Goal: Complete application form

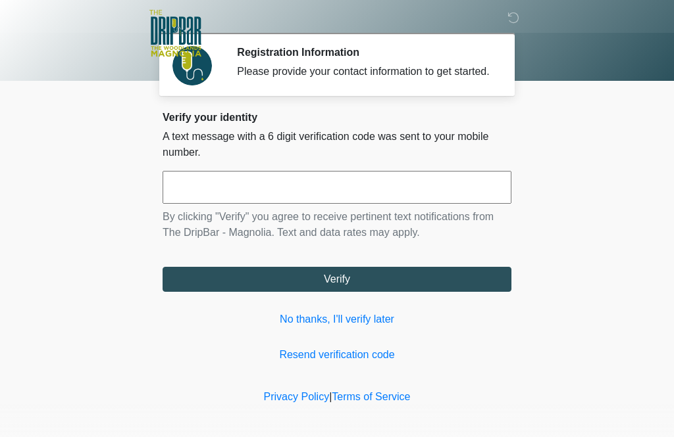
scroll to position [1, 0]
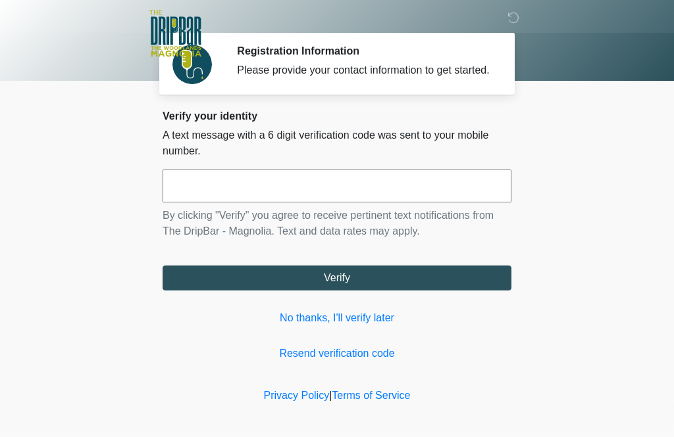
click at [249, 192] on input "text" at bounding box center [336, 186] width 349 height 33
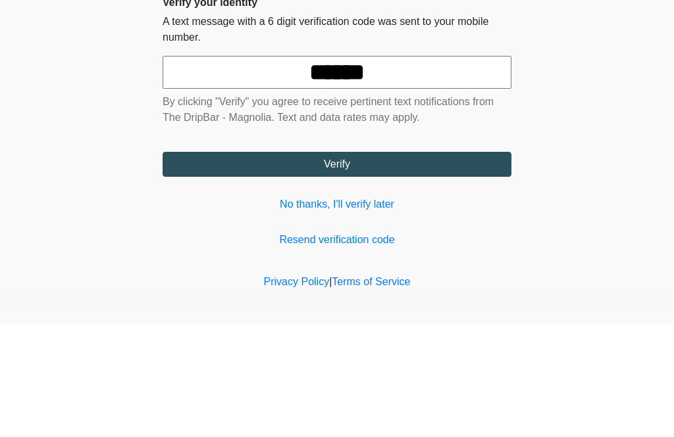
scroll to position [20, 0]
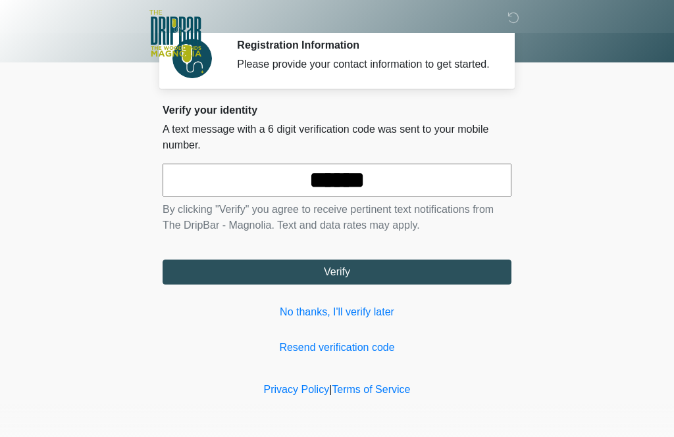
type input "******"
click at [330, 271] on button "Verify" at bounding box center [336, 272] width 349 height 25
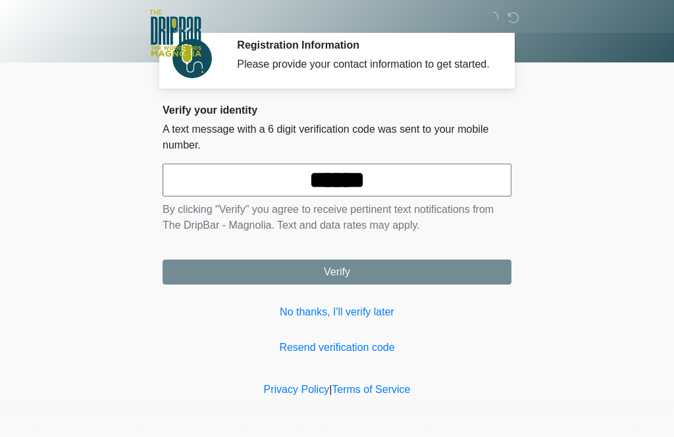
scroll to position [0, 0]
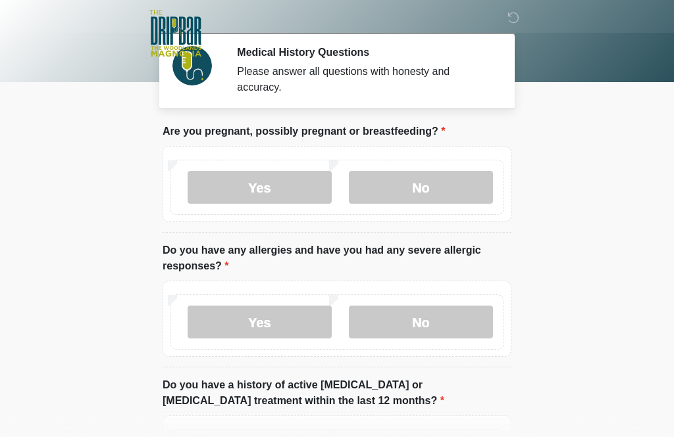
click at [420, 191] on label "No" at bounding box center [421, 187] width 144 height 33
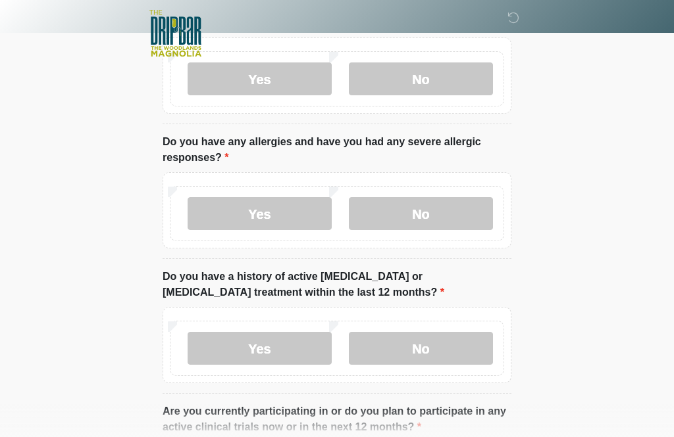
scroll to position [107, 0]
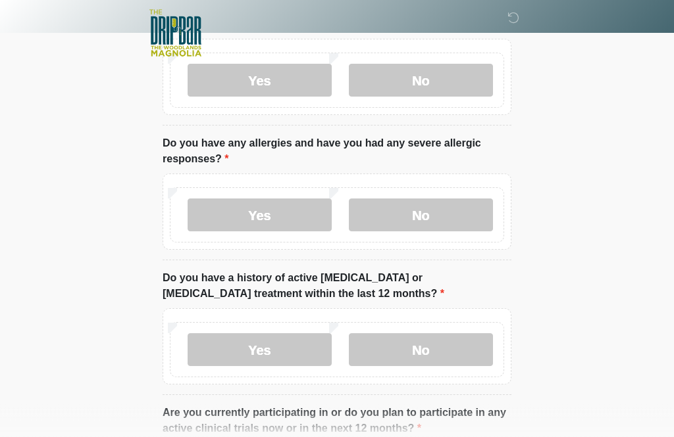
click at [424, 350] on label "No" at bounding box center [421, 350] width 144 height 33
click at [413, 219] on label "No" at bounding box center [421, 215] width 144 height 33
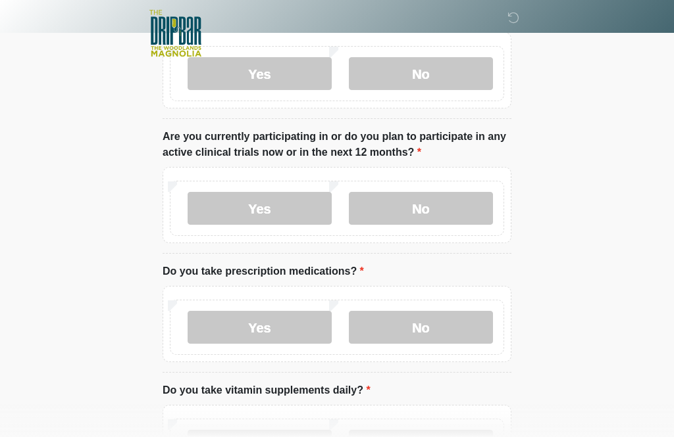
scroll to position [405, 0]
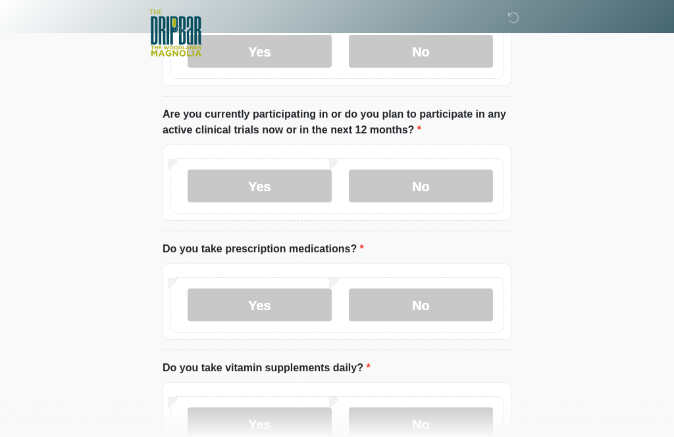
click at [436, 185] on label "No" at bounding box center [421, 186] width 144 height 33
click at [424, 310] on label "No" at bounding box center [421, 305] width 144 height 33
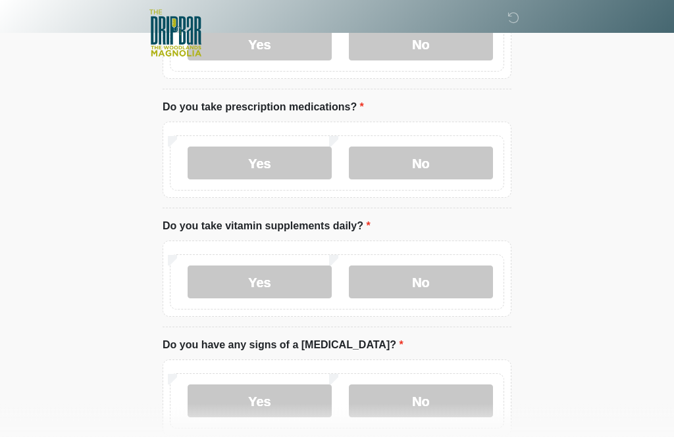
scroll to position [551, 0]
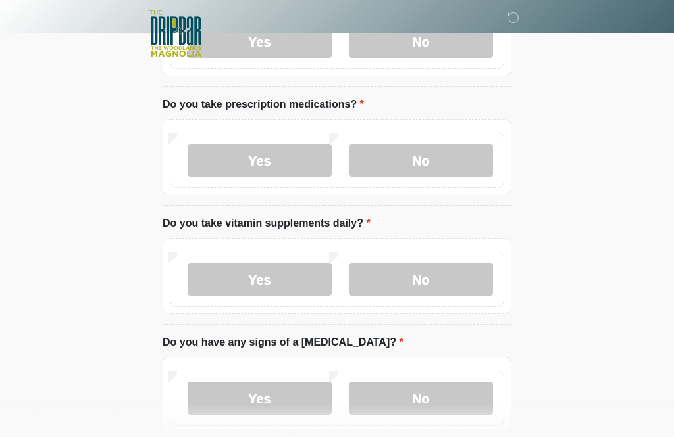
click at [425, 282] on label "No" at bounding box center [421, 279] width 144 height 33
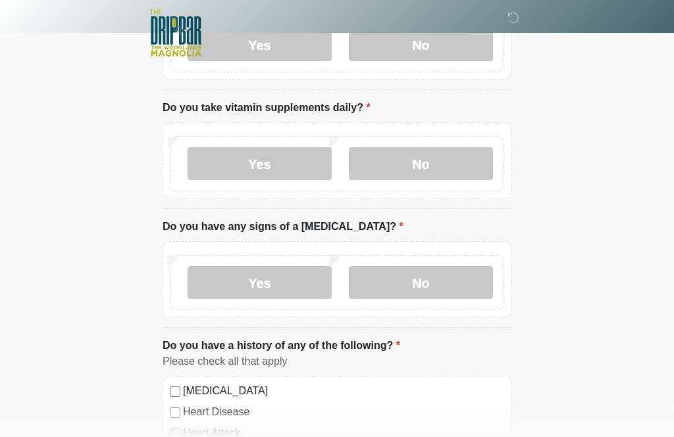
scroll to position [666, 0]
click at [431, 282] on label "No" at bounding box center [421, 282] width 144 height 33
click at [251, 164] on label "Yes" at bounding box center [259, 163] width 144 height 33
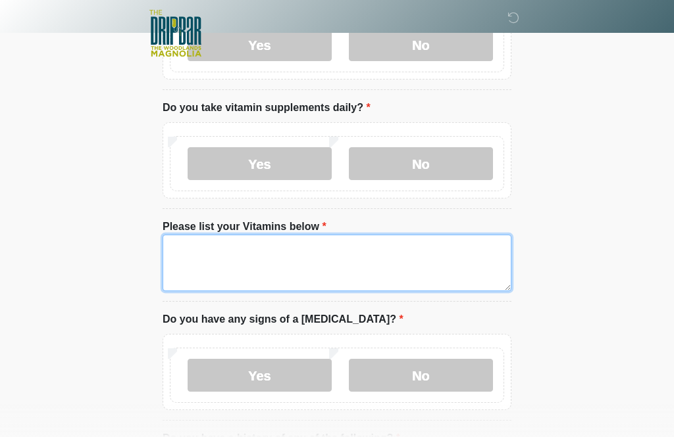
click at [326, 257] on textarea "Please list your Vitamins below" at bounding box center [336, 263] width 349 height 57
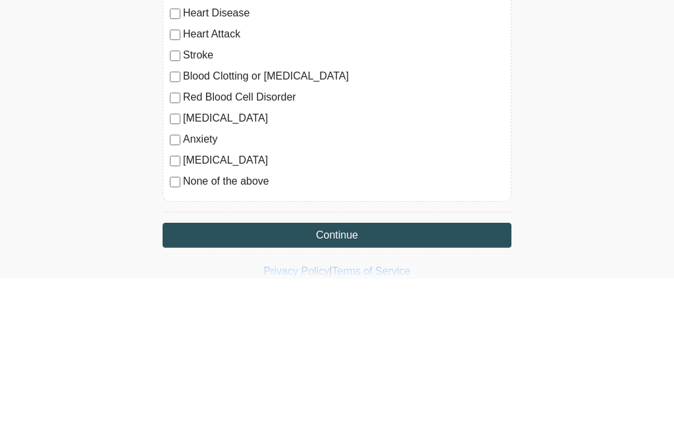
scroll to position [1000, 0]
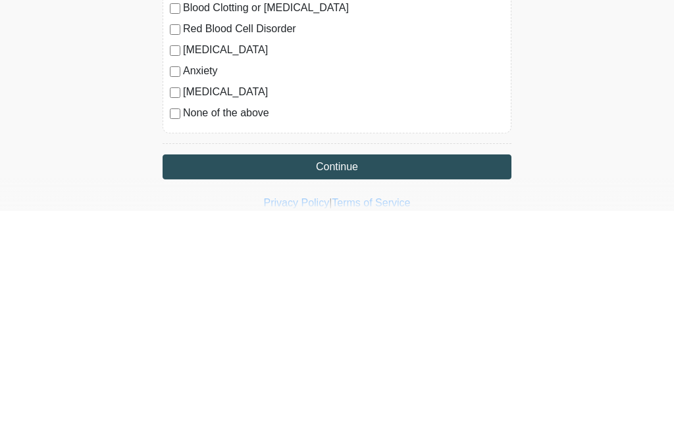
type textarea "*****"
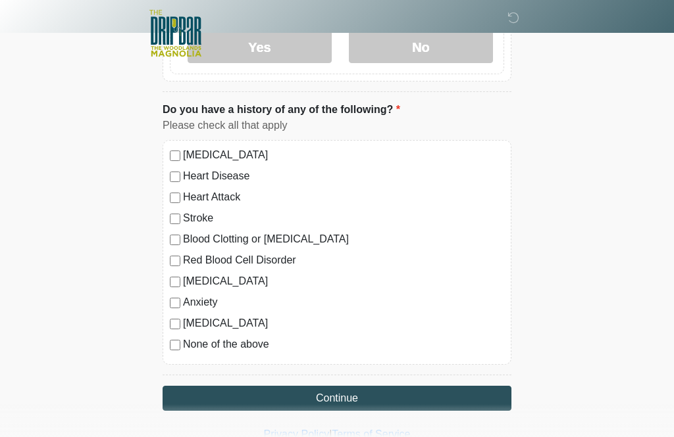
click at [339, 397] on button "Continue" at bounding box center [336, 398] width 349 height 25
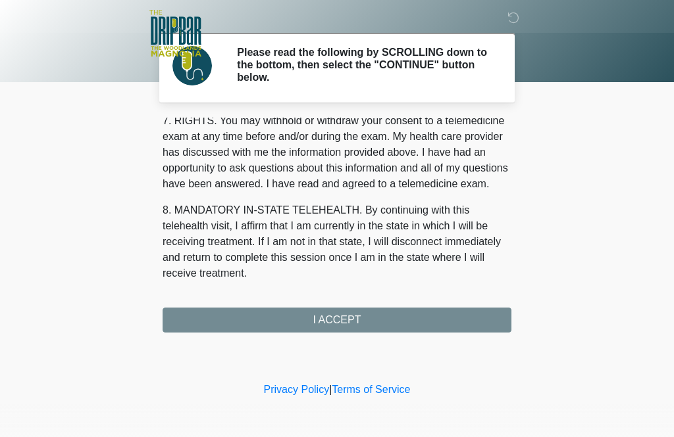
scroll to position [589, 0]
click at [344, 325] on button "I ACCEPT" at bounding box center [336, 320] width 349 height 25
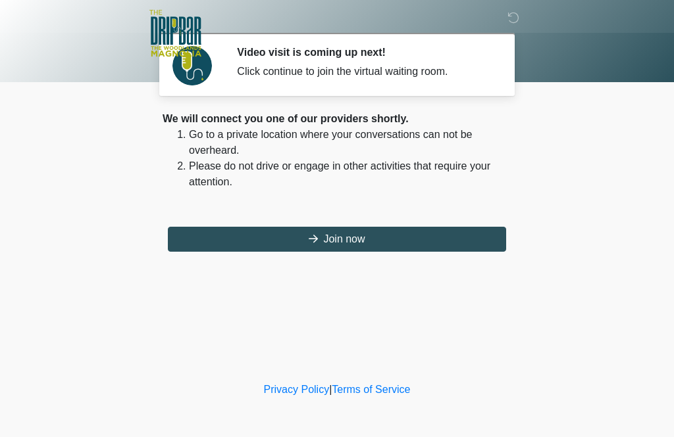
click at [348, 235] on button "Join now" at bounding box center [337, 239] width 338 height 25
